Goal: Book appointment/travel/reservation

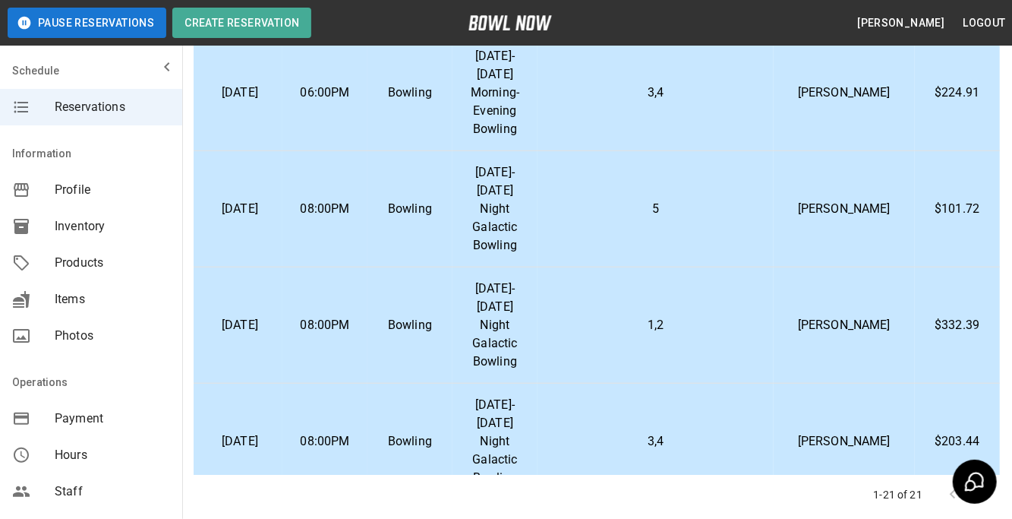
scroll to position [567, 31]
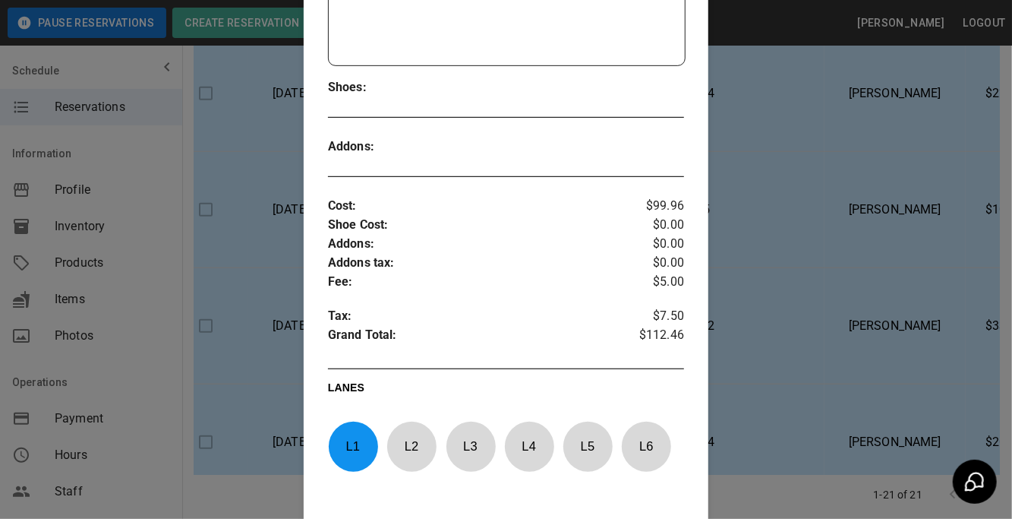
scroll to position [407, 0]
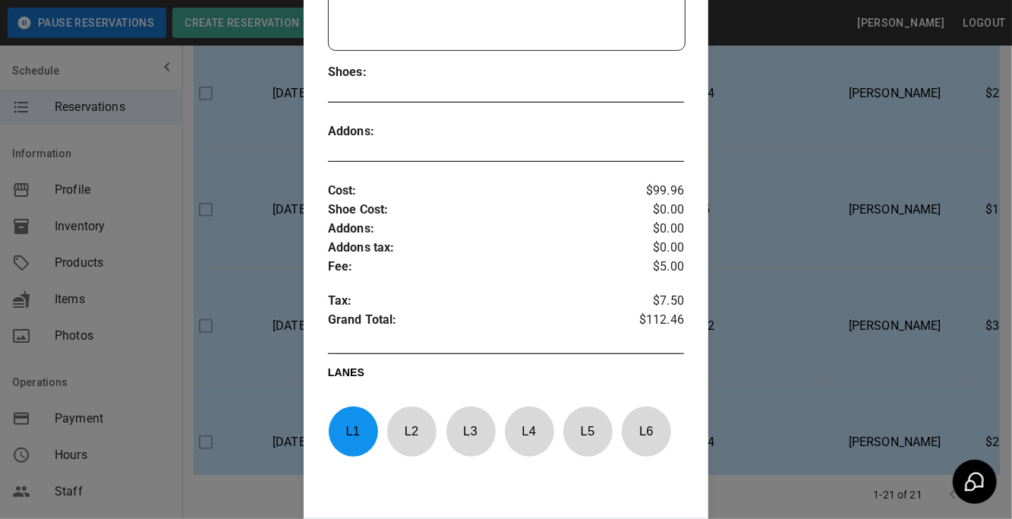
click at [277, 341] on div at bounding box center [506, 259] width 1012 height 519
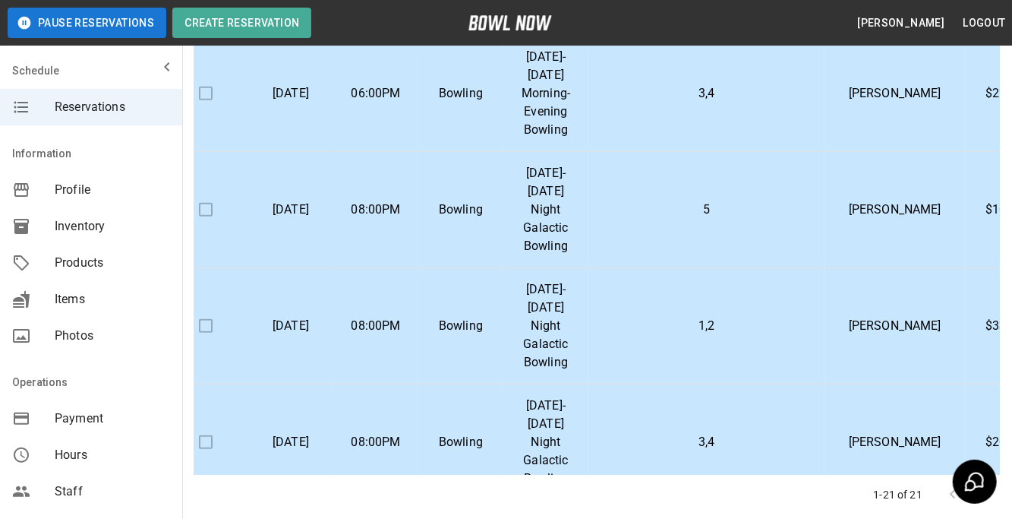
click at [487, 152] on td "Bowling" at bounding box center [461, 94] width 85 height 116
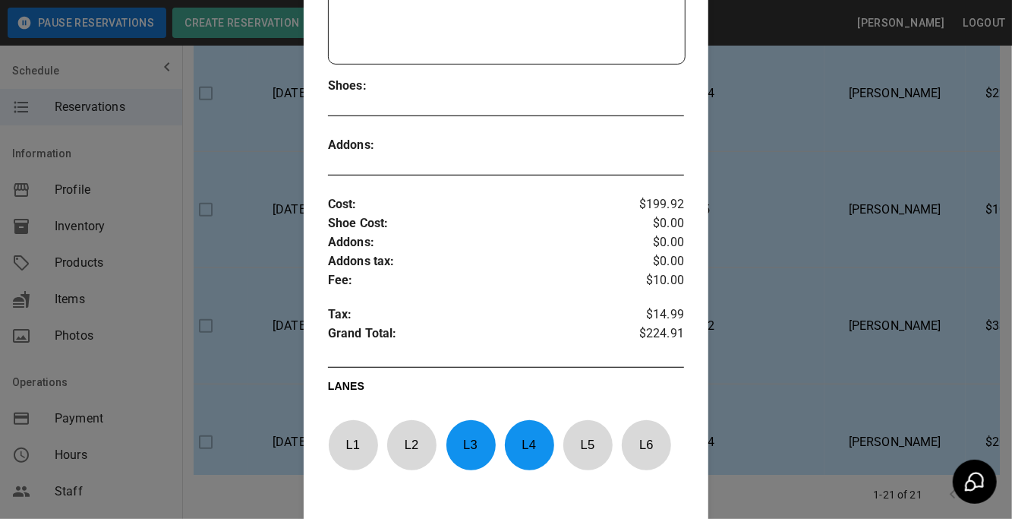
scroll to position [394, 0]
click at [242, 320] on div at bounding box center [506, 259] width 1012 height 519
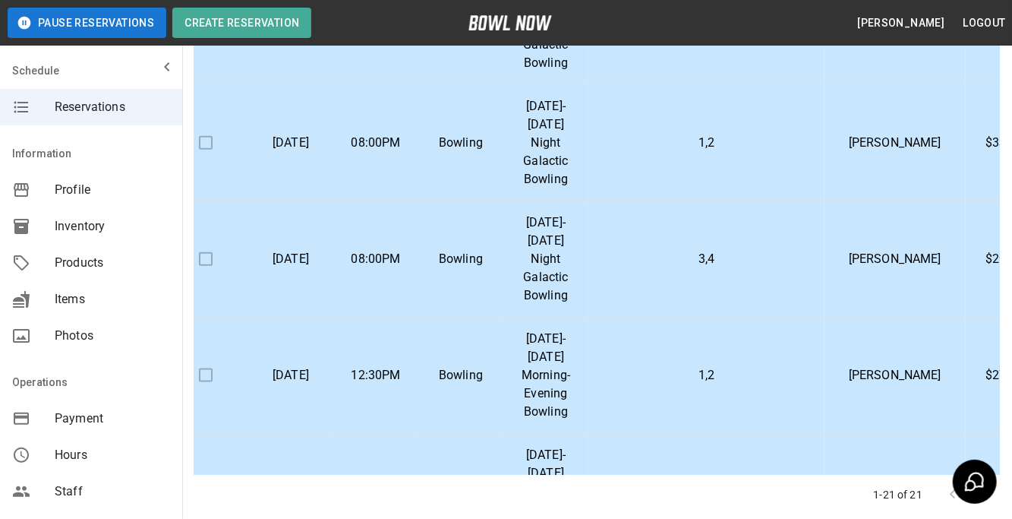
scroll to position [763, 31]
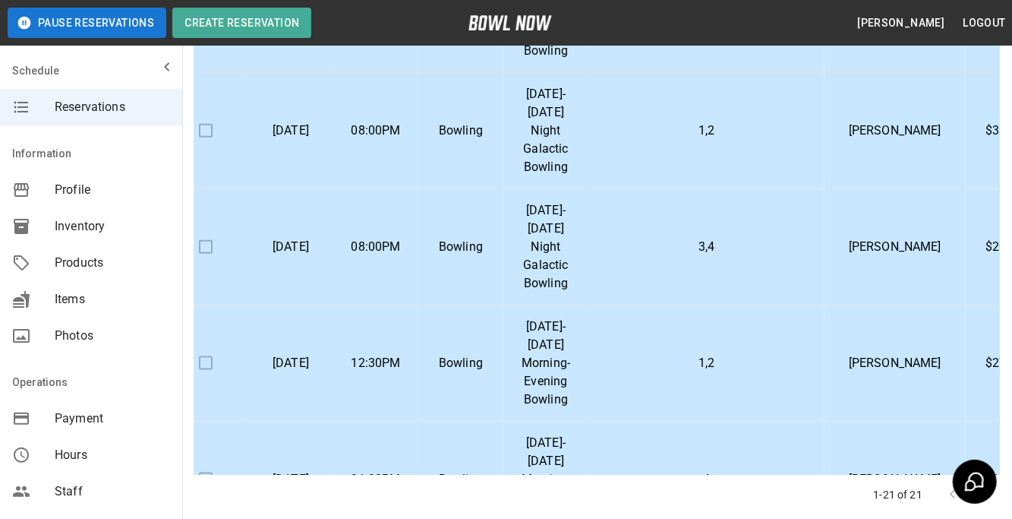
click at [561, 60] on p "[DATE]-[DATE] Night Galactic Bowling" at bounding box center [546, 14] width 61 height 91
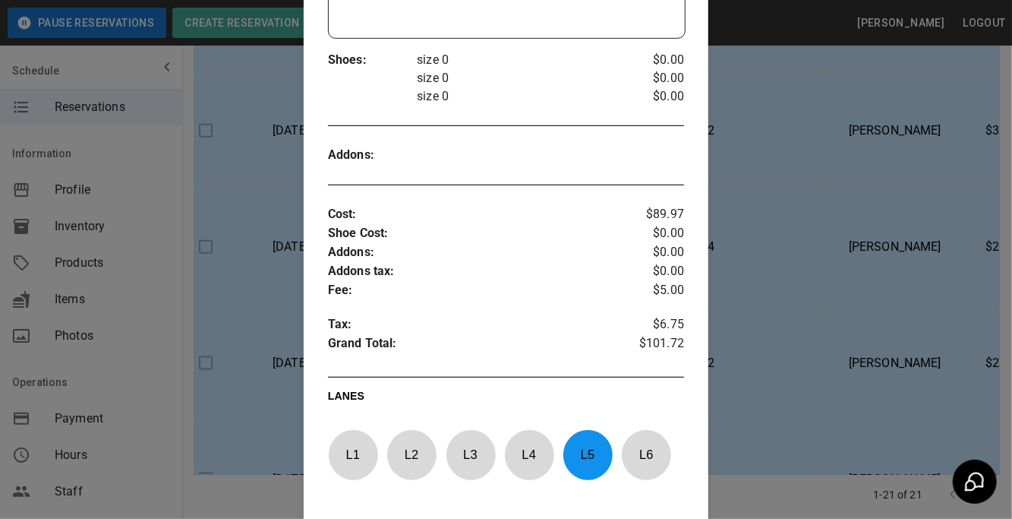
scroll to position [427, 0]
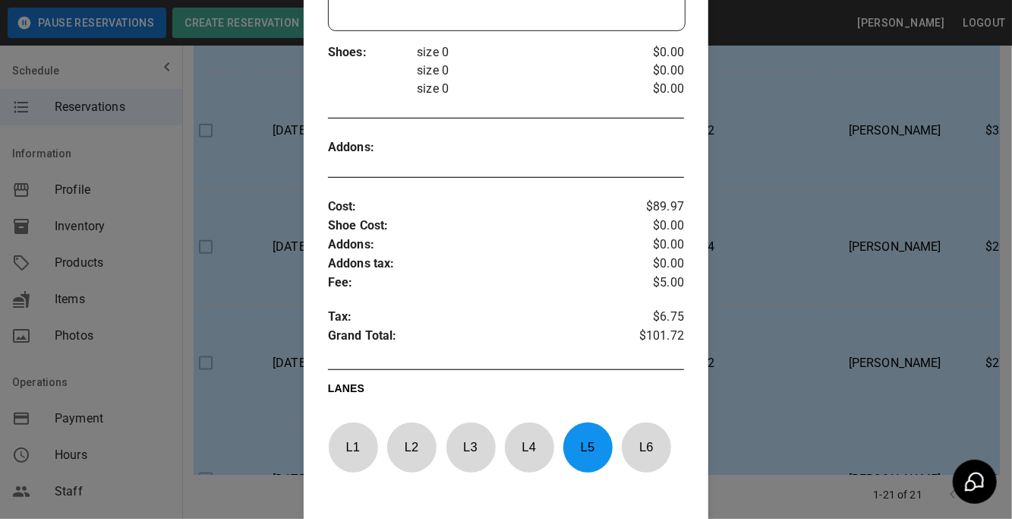
click at [811, 324] on div at bounding box center [506, 259] width 1012 height 519
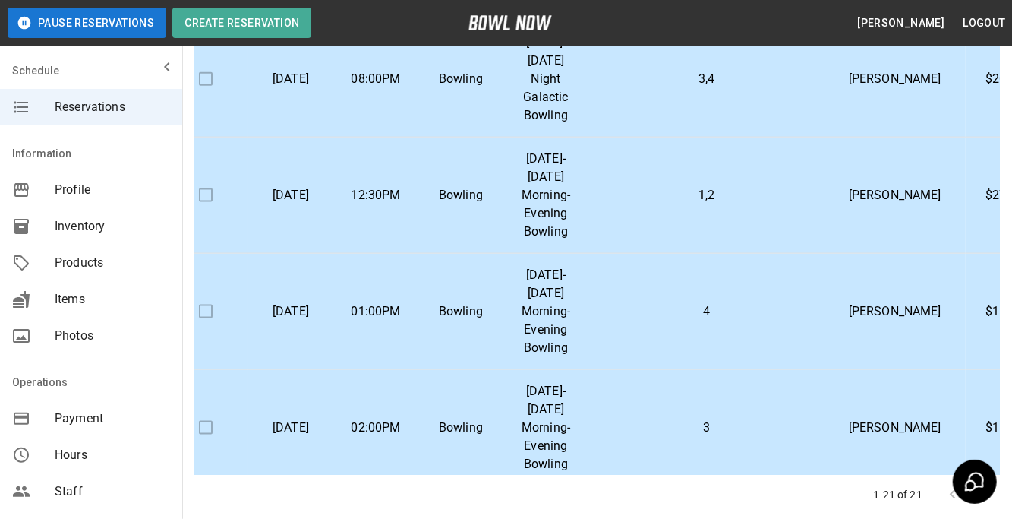
scroll to position [941, 31]
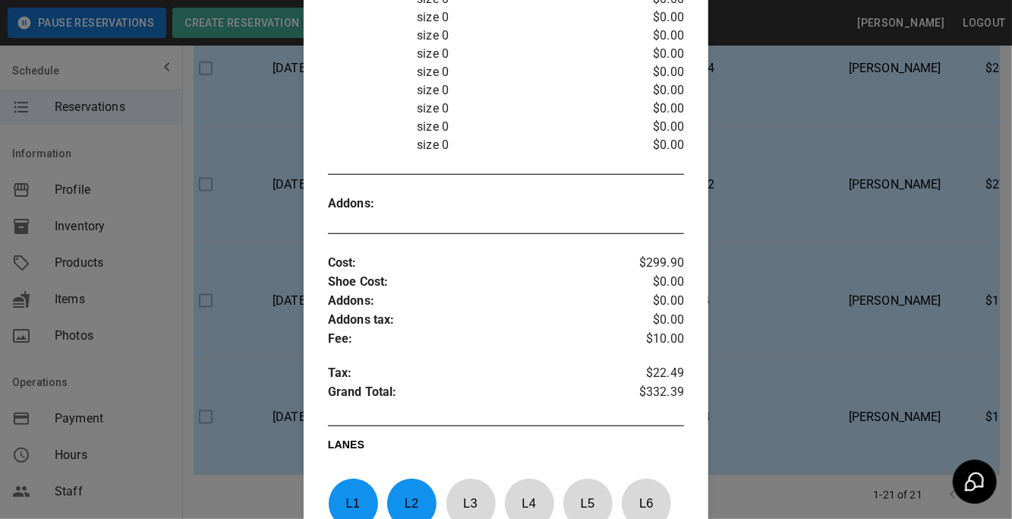
scroll to position [502, 0]
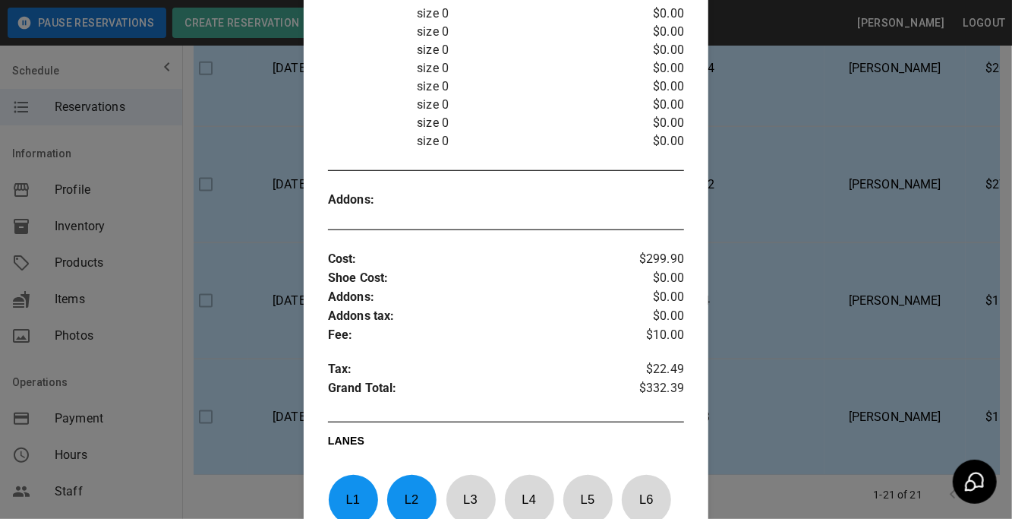
click at [817, 300] on div at bounding box center [506, 259] width 1012 height 519
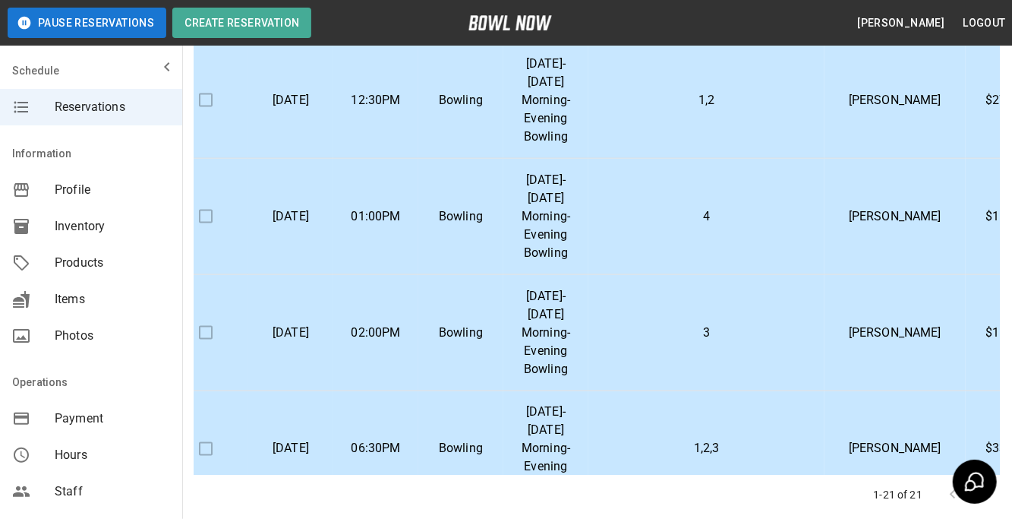
scroll to position [1028, 31]
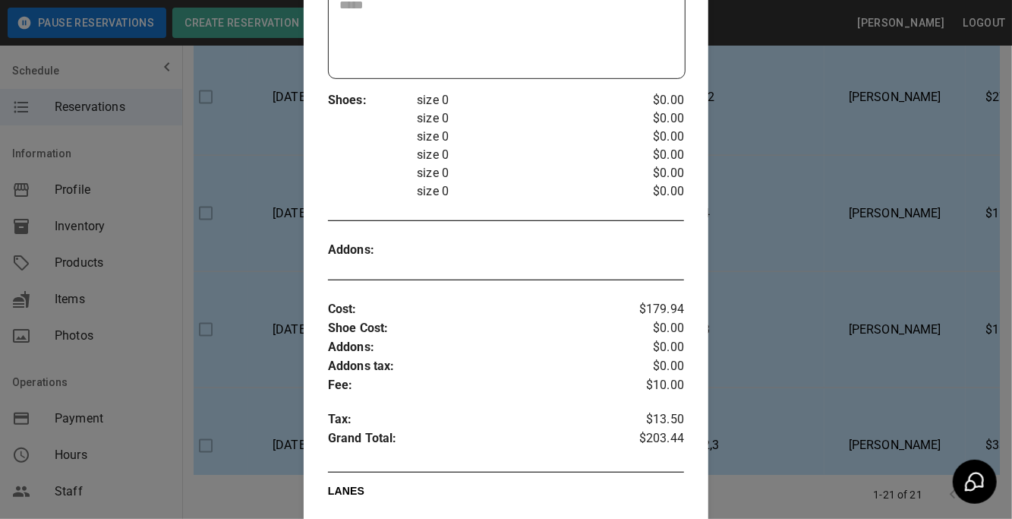
scroll to position [402, 0]
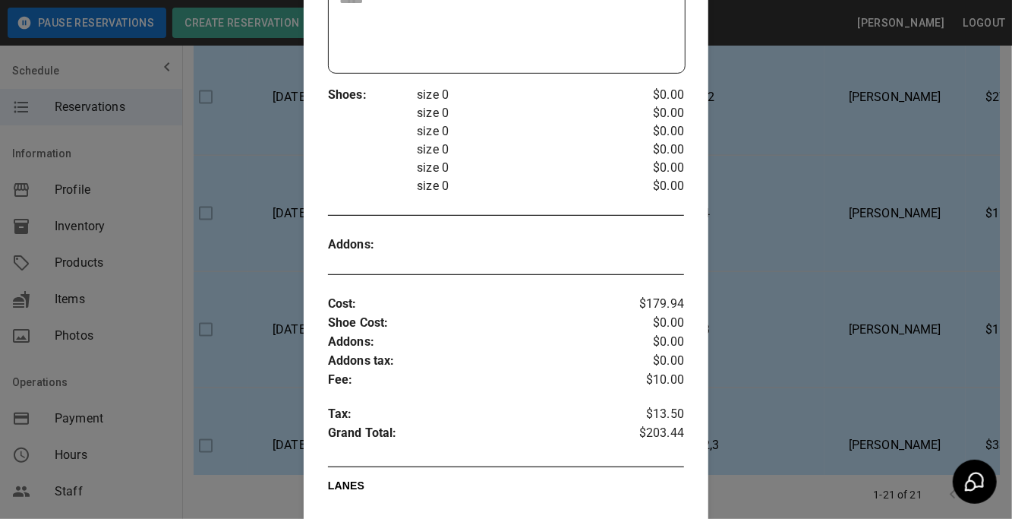
click at [785, 230] on div at bounding box center [506, 259] width 1012 height 519
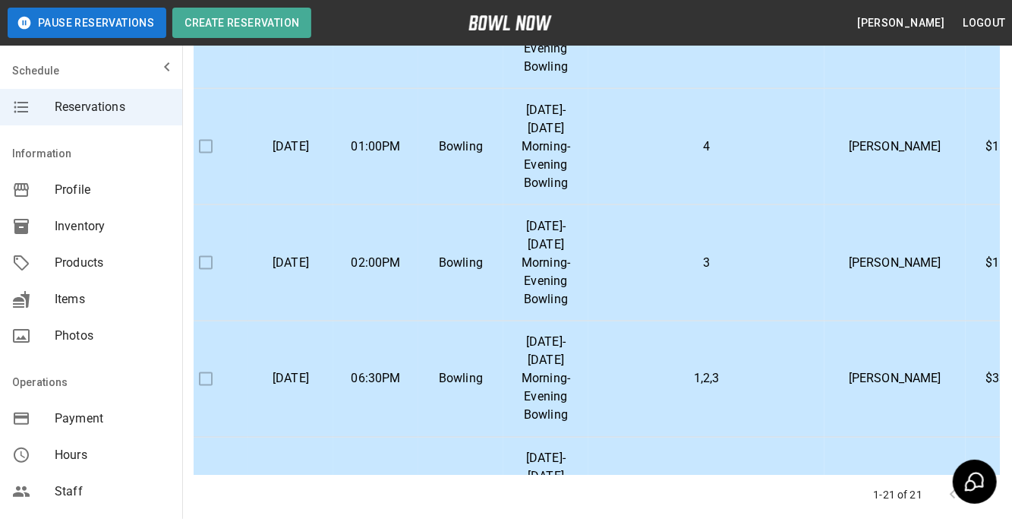
scroll to position [1104, 31]
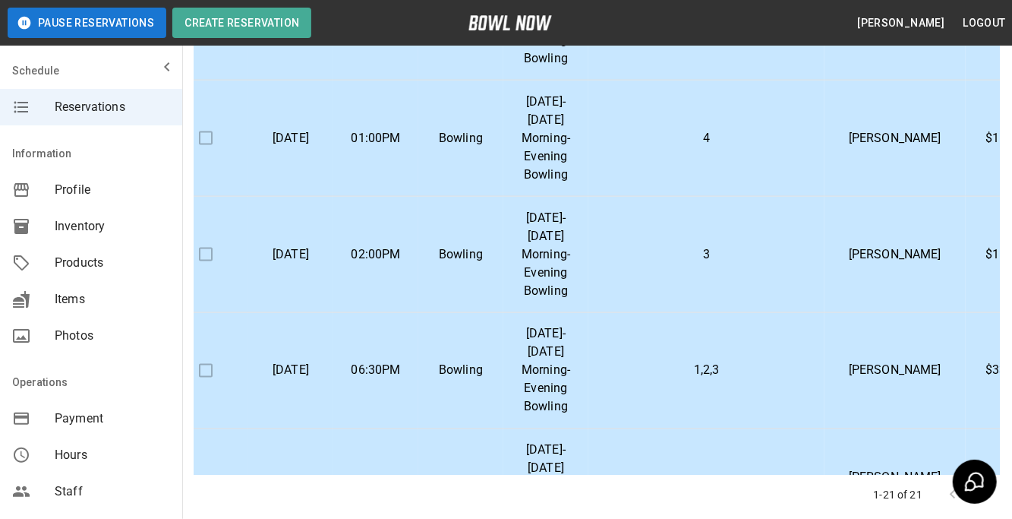
click at [636, 81] on td "1,2" at bounding box center [707, 22] width 236 height 116
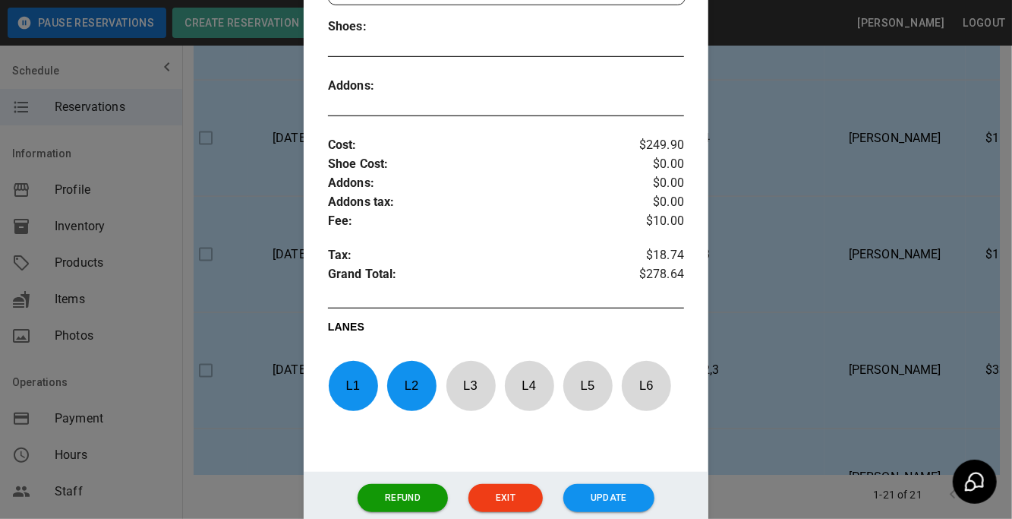
scroll to position [456, 0]
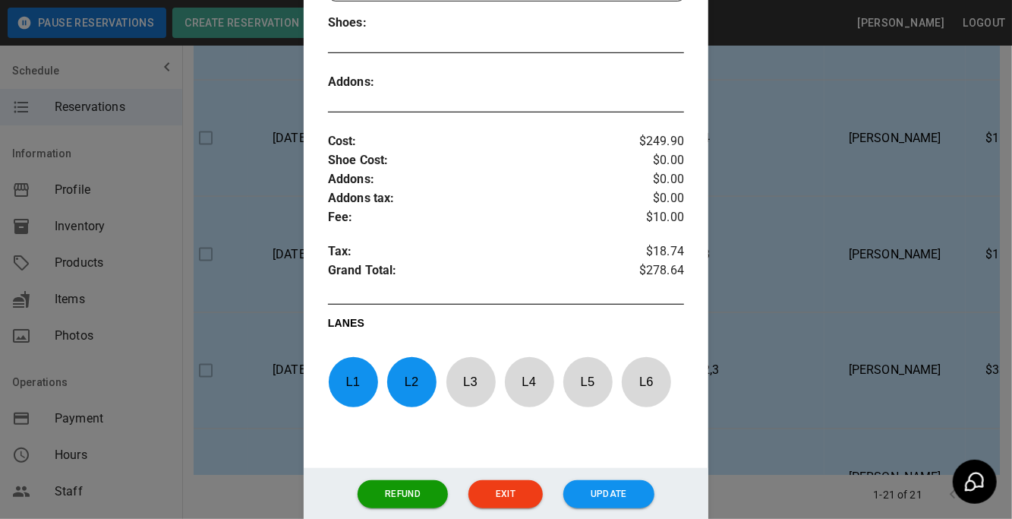
click at [262, 320] on div at bounding box center [506, 259] width 1012 height 519
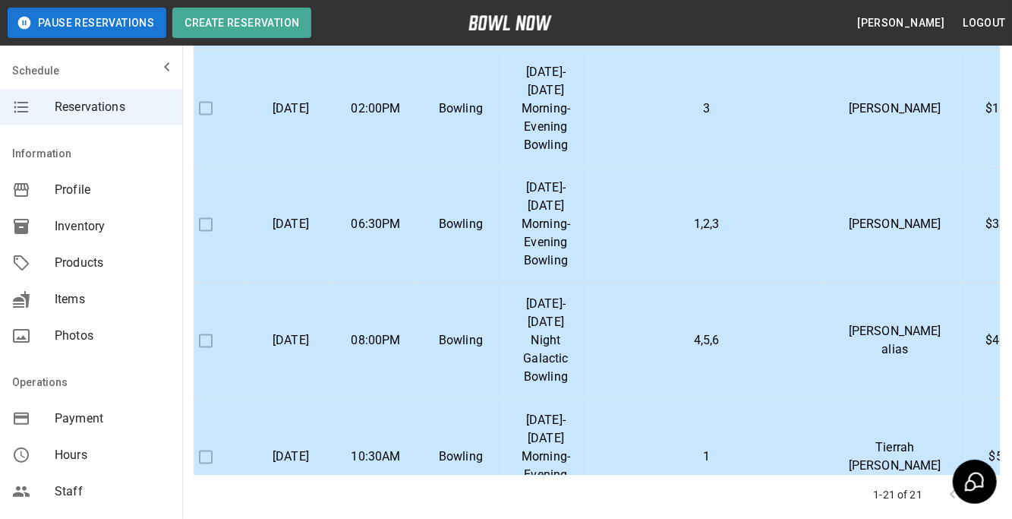
scroll to position [1262, 31]
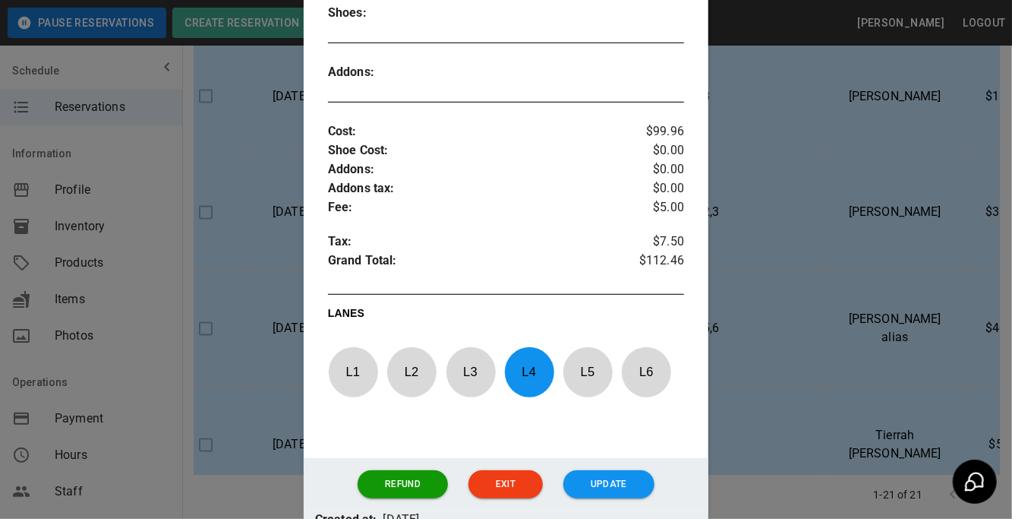
scroll to position [469, 0]
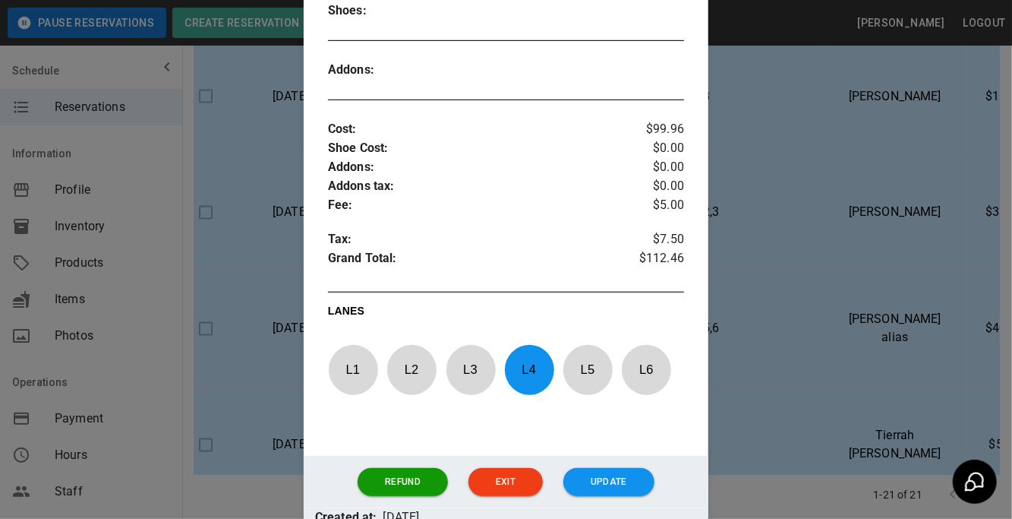
click at [268, 346] on div at bounding box center [506, 259] width 1012 height 519
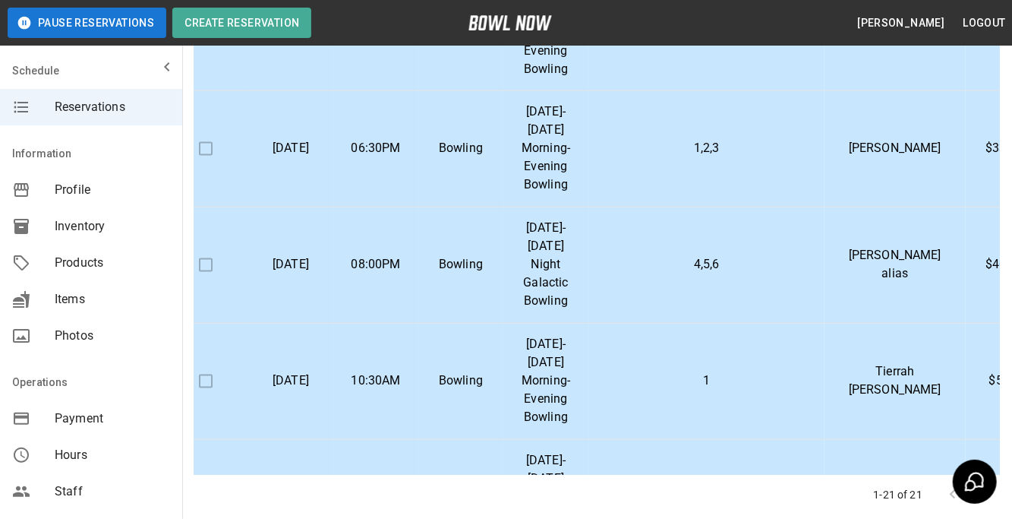
scroll to position [1328, 31]
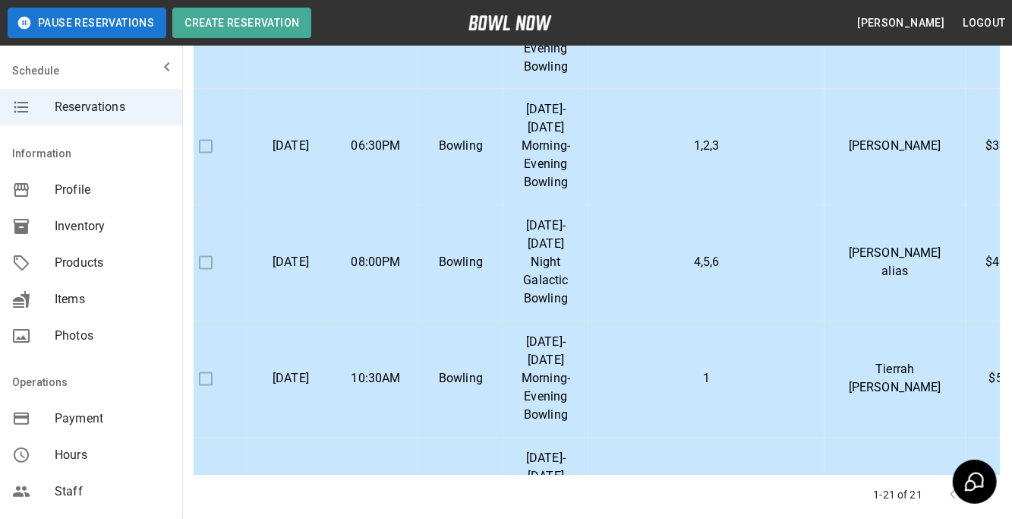
click at [652, 89] on td "3" at bounding box center [707, 31] width 236 height 116
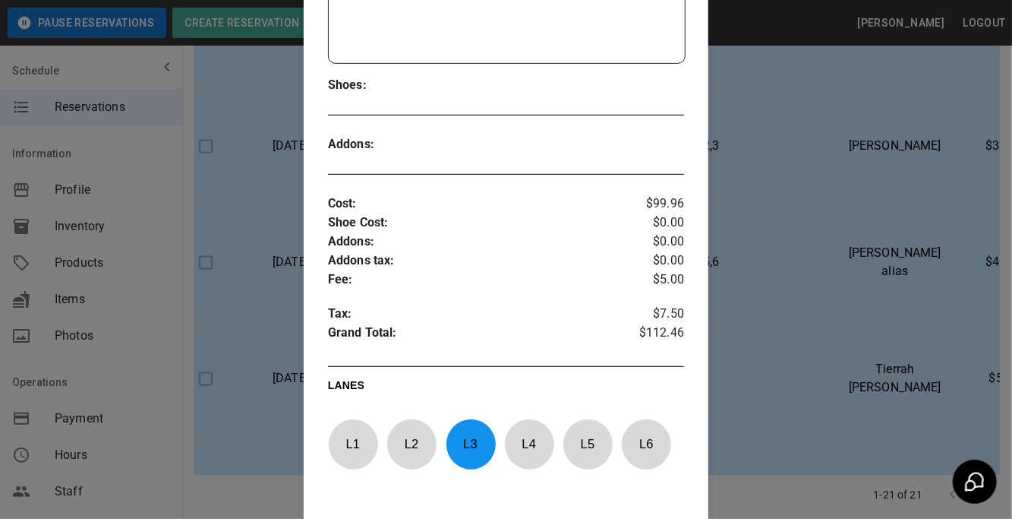
scroll to position [398, 0]
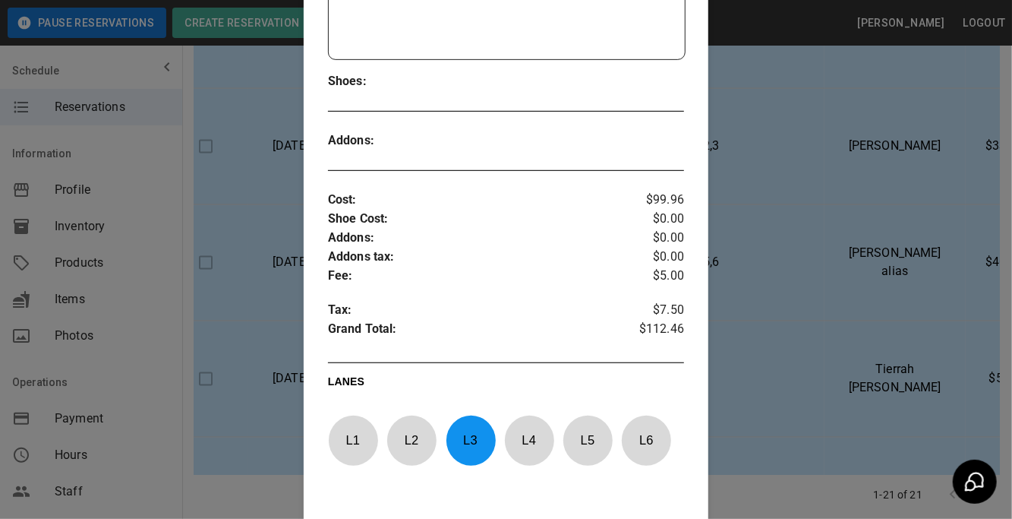
click at [261, 345] on div at bounding box center [506, 259] width 1012 height 519
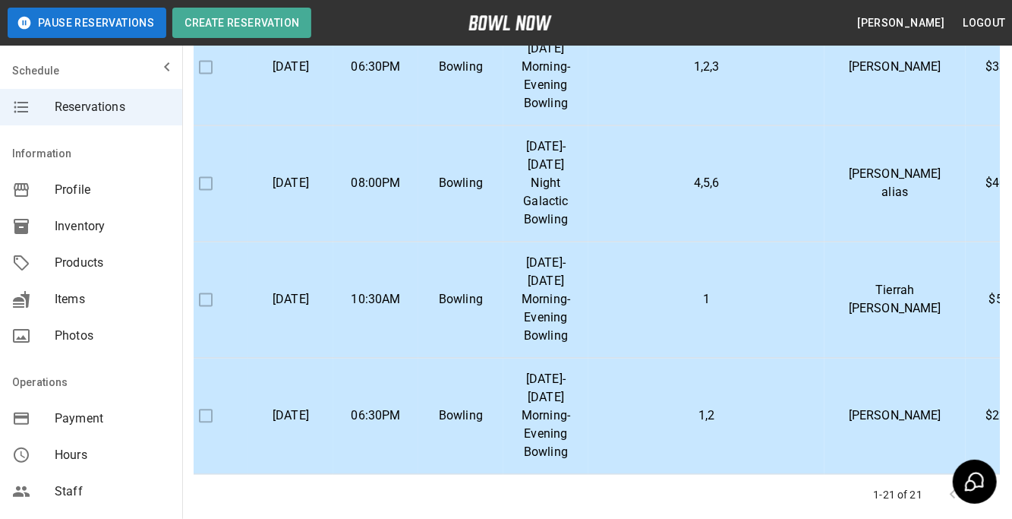
scroll to position [1542, 31]
click at [621, 126] on td "1,2,3" at bounding box center [707, 68] width 236 height 116
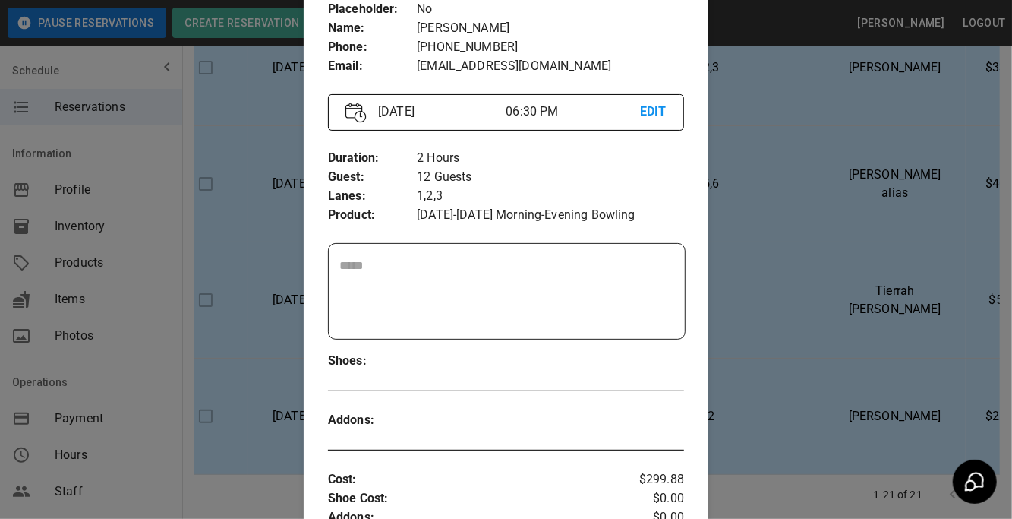
scroll to position [118, 0]
click at [779, 296] on div at bounding box center [506, 259] width 1012 height 519
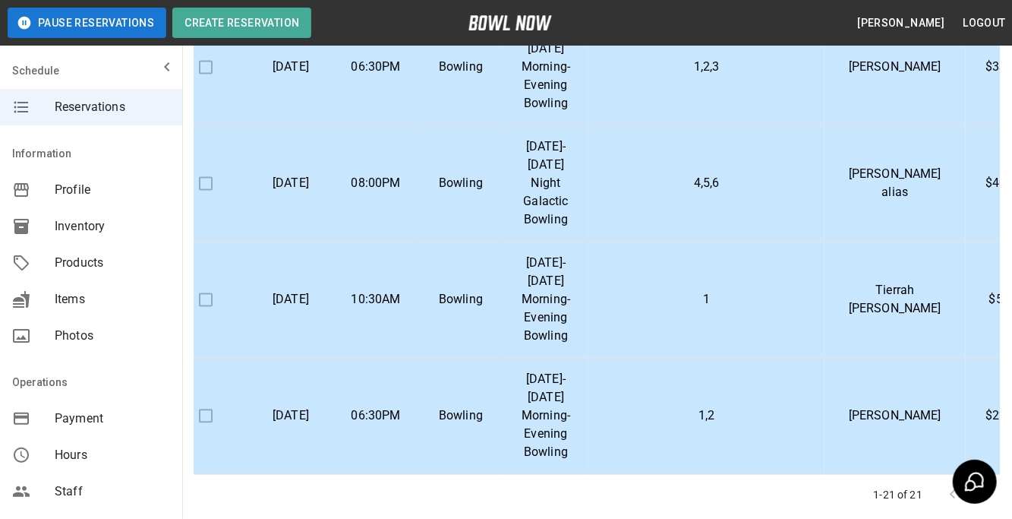
click at [669, 242] on td "4,5,6" at bounding box center [707, 184] width 236 height 116
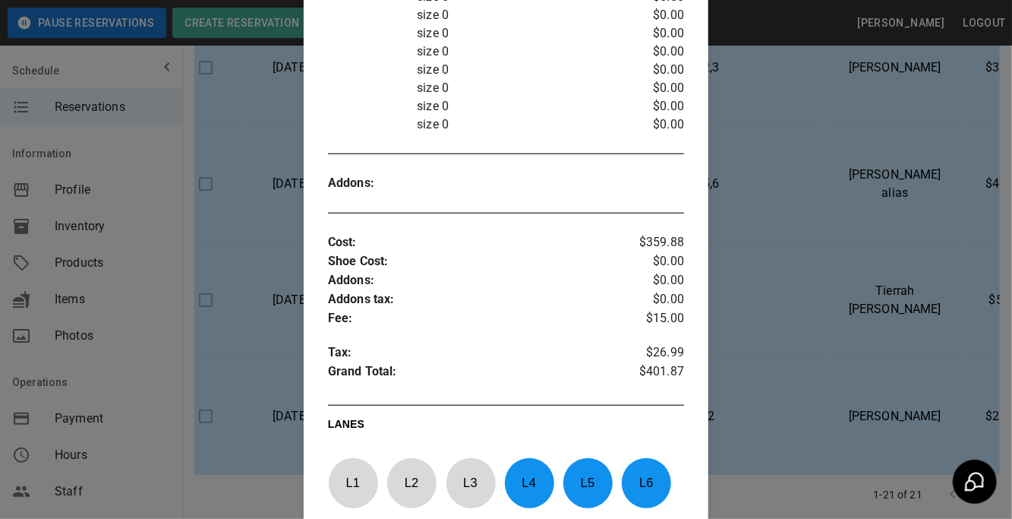
scroll to position [557, 0]
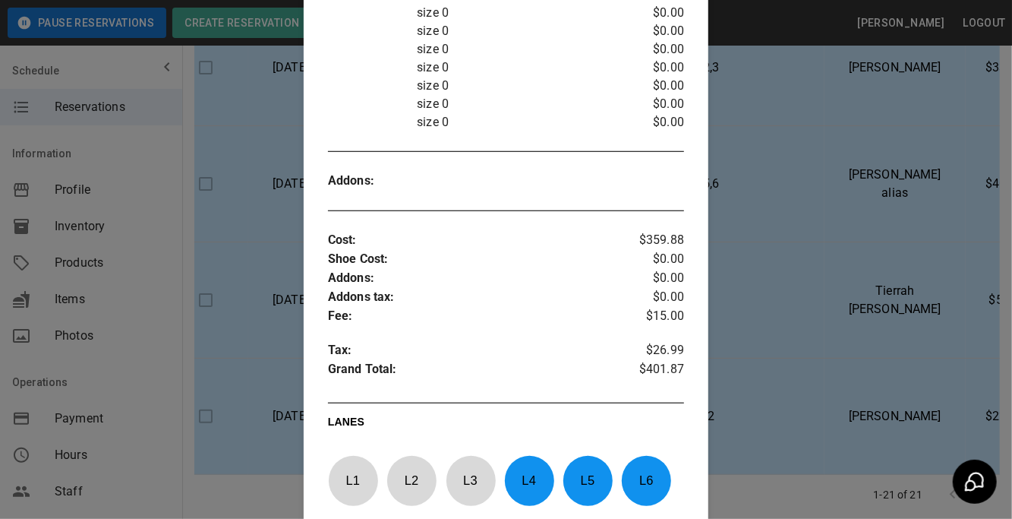
click at [810, 389] on div at bounding box center [506, 259] width 1012 height 519
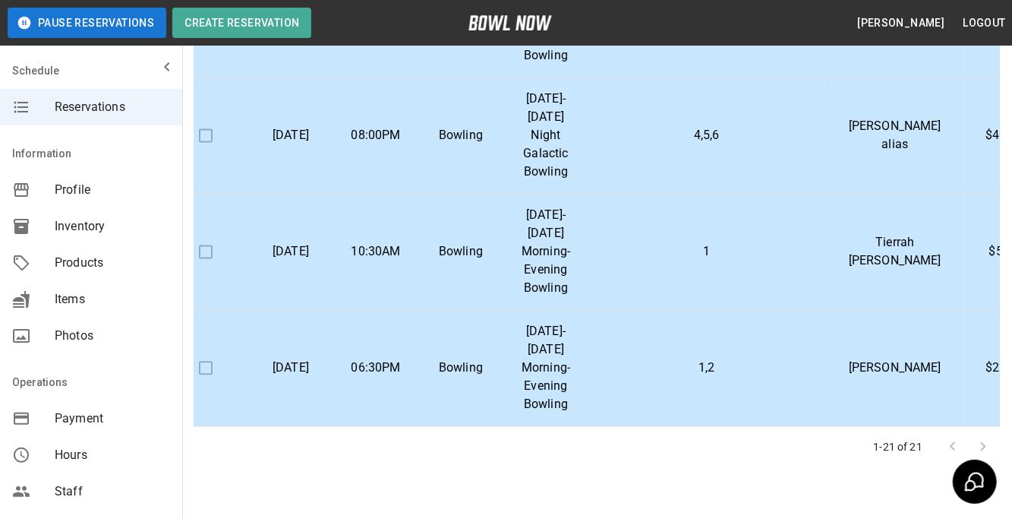
scroll to position [274, 0]
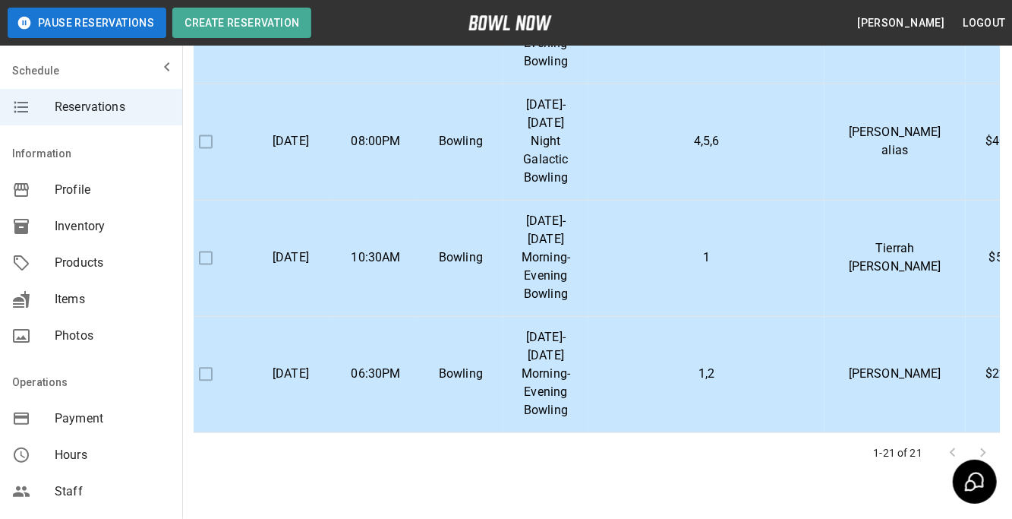
click at [707, 280] on td "1" at bounding box center [707, 259] width 236 height 116
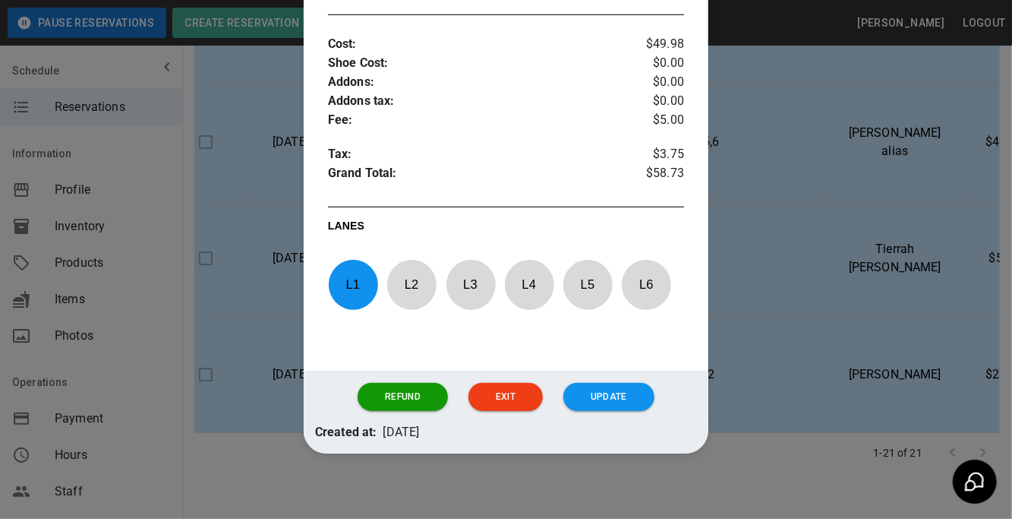
scroll to position [562, 0]
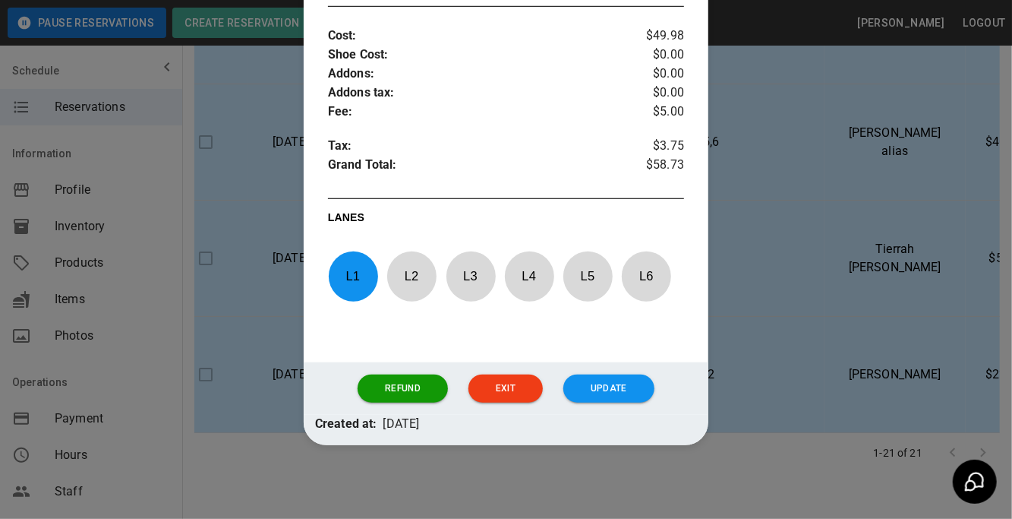
click at [806, 289] on div at bounding box center [506, 259] width 1012 height 519
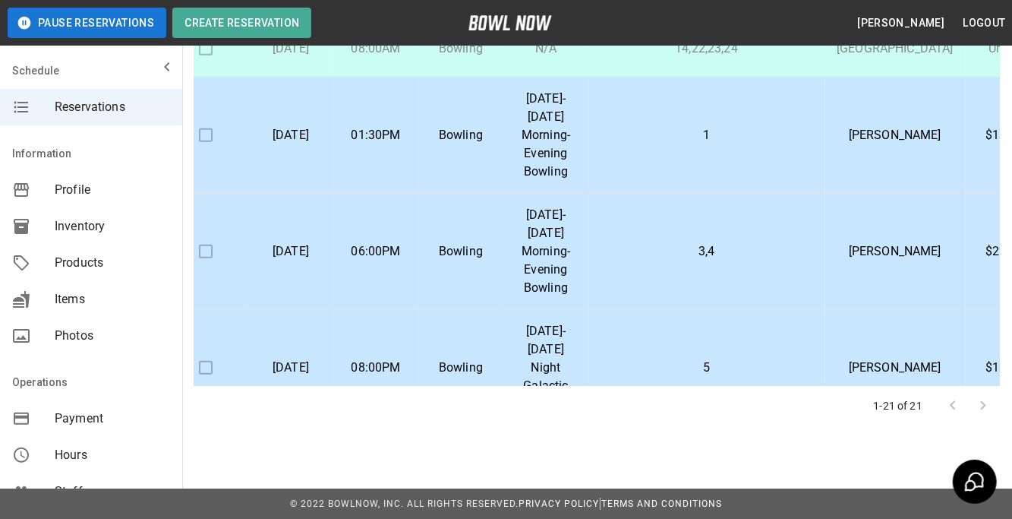
scroll to position [321, 31]
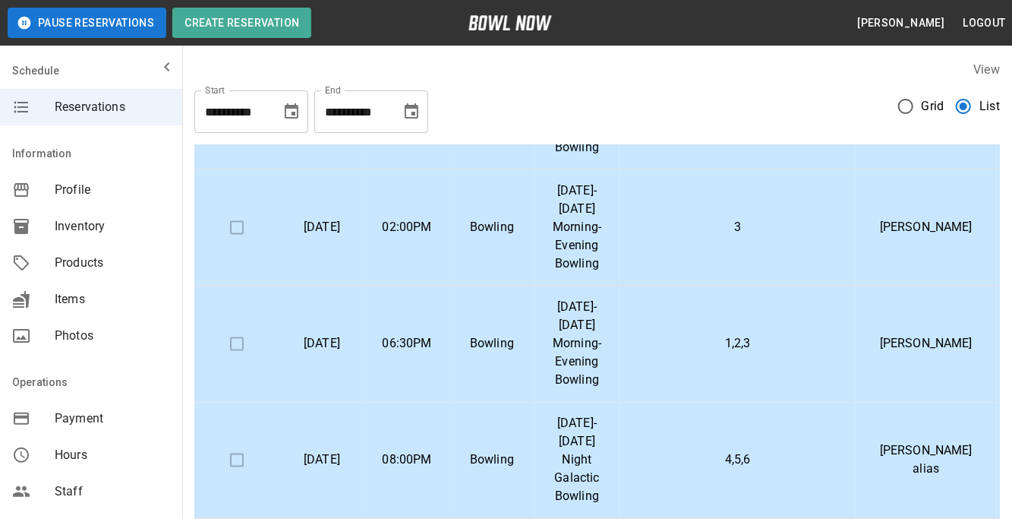
scroll to position [1442, 0]
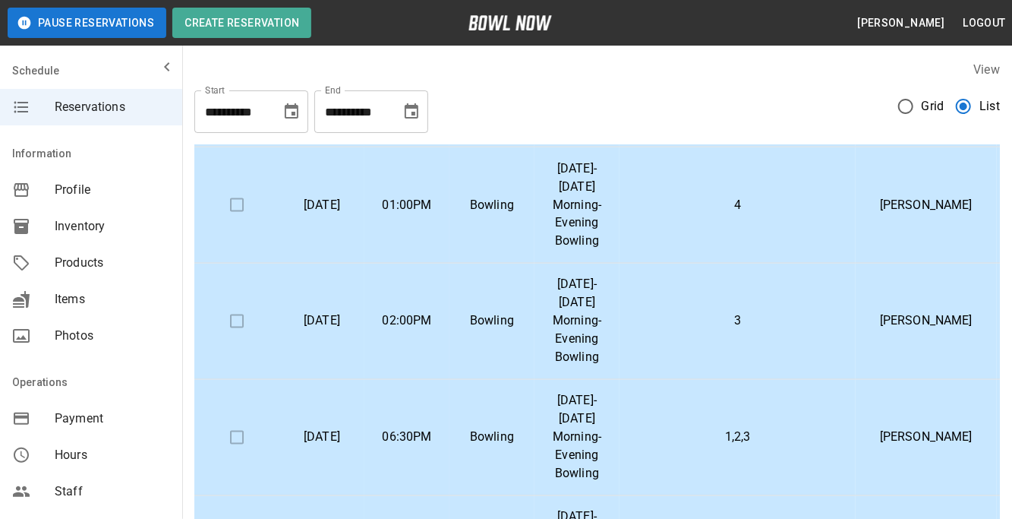
click at [760, 147] on td "5,6" at bounding box center [738, 89] width 236 height 116
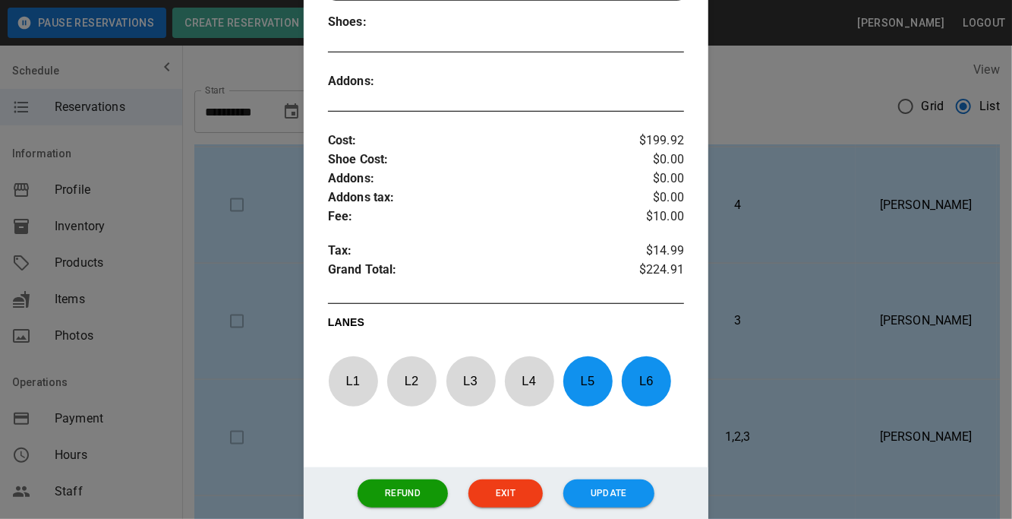
scroll to position [476, 0]
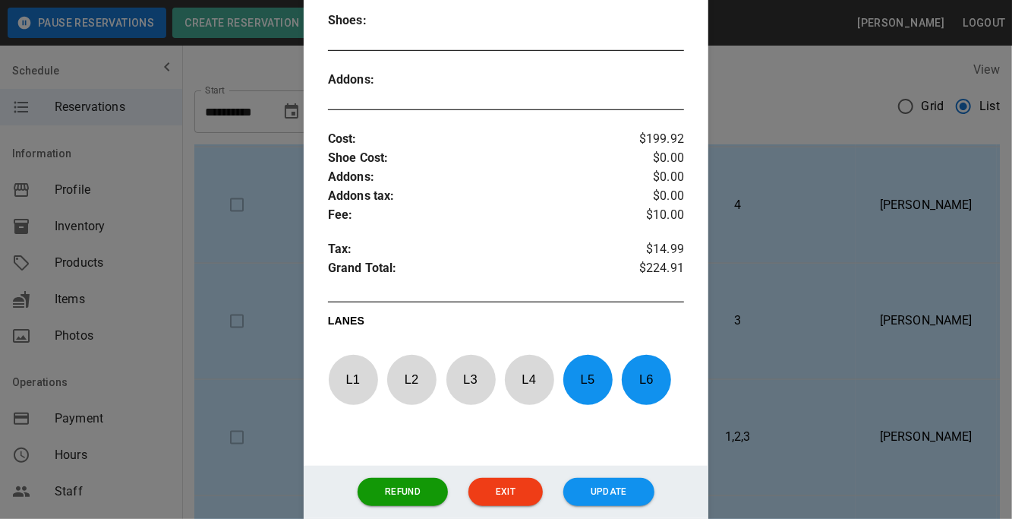
click at [818, 343] on div at bounding box center [506, 259] width 1012 height 519
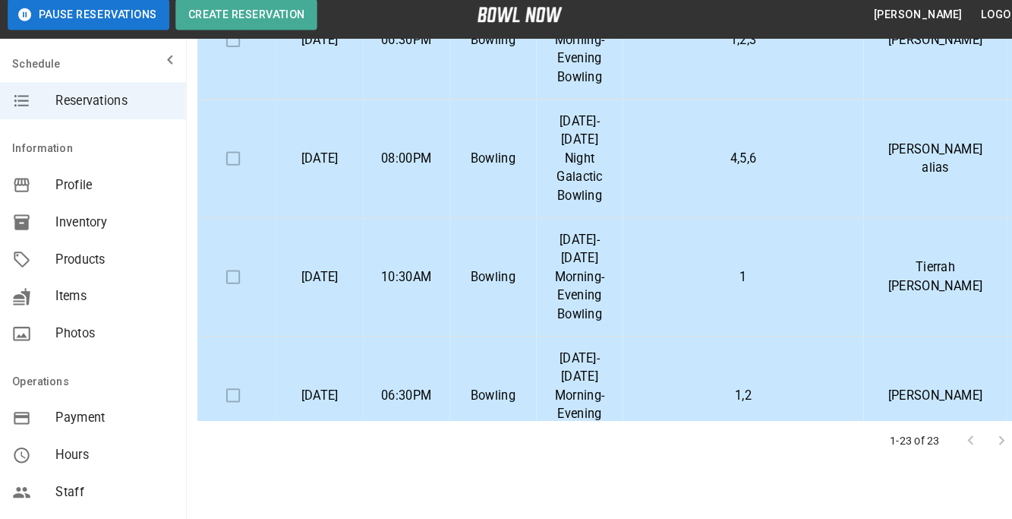
scroll to position [321, 0]
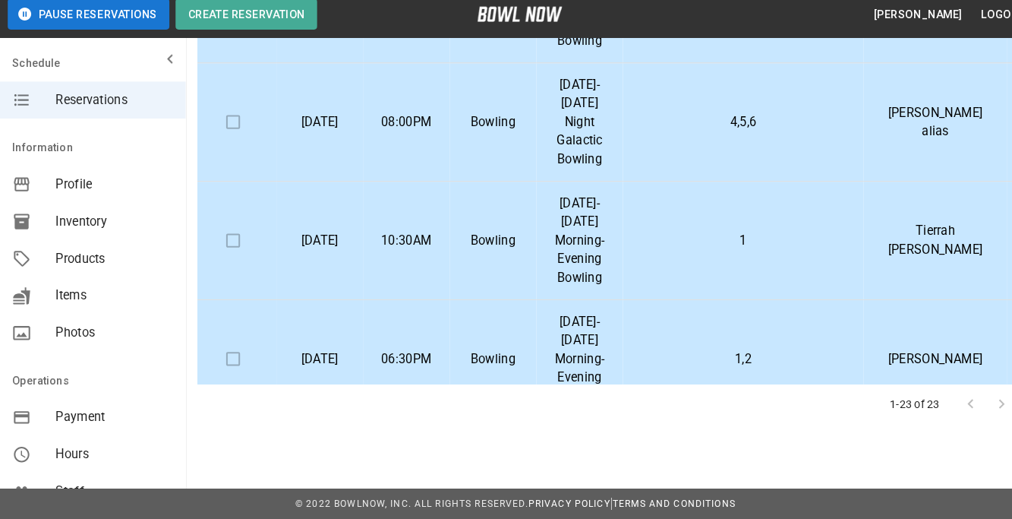
click at [176, 493] on footer "© 2022 BowlNow, Inc. All Rights Reserved. Privacy Policy | Terms and Conditions" at bounding box center [506, 503] width 1012 height 31
click at [250, 447] on div "**********" at bounding box center [506, 99] width 1012 height 841
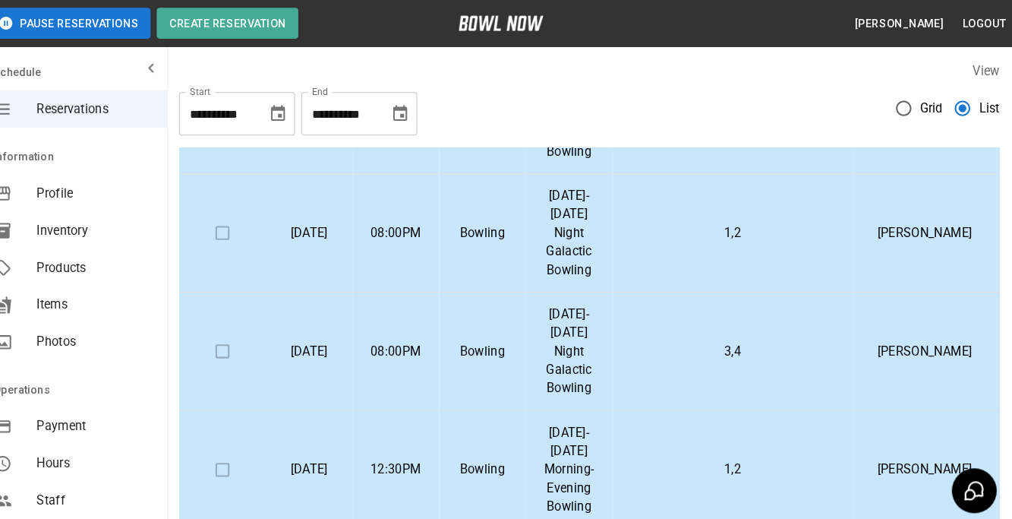
scroll to position [936, 0]
